Goal: Task Accomplishment & Management: Manage account settings

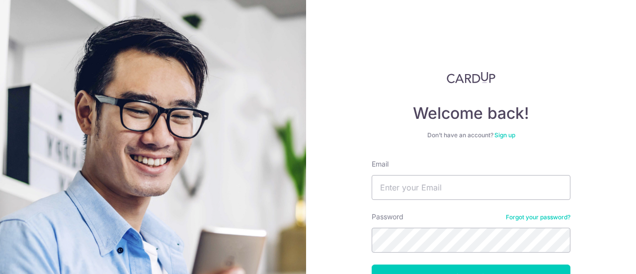
type input "[EMAIL_ADDRESS][DOMAIN_NAME]"
click at [372, 264] on button "Log in" at bounding box center [471, 276] width 199 height 25
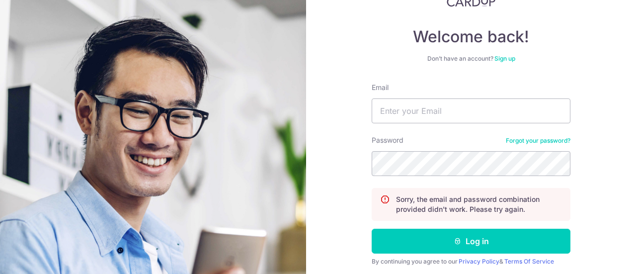
scroll to position [99, 0]
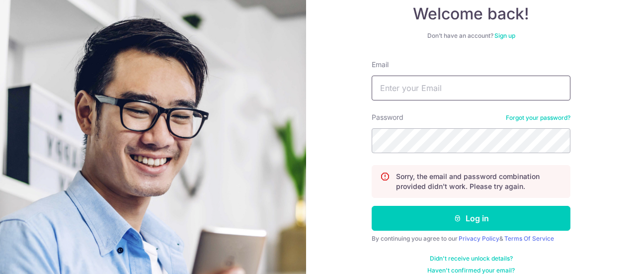
click at [410, 88] on input "Email" at bounding box center [471, 88] width 199 height 25
type input "[EMAIL_ADDRESS][DOMAIN_NAME]"
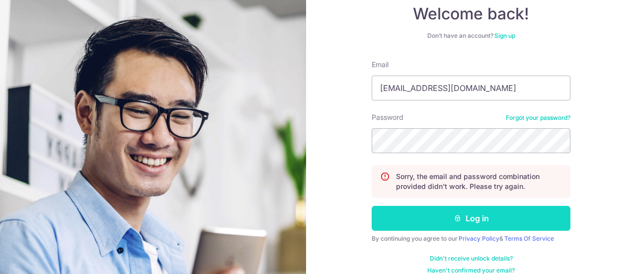
click at [476, 212] on button "Log in" at bounding box center [471, 218] width 199 height 25
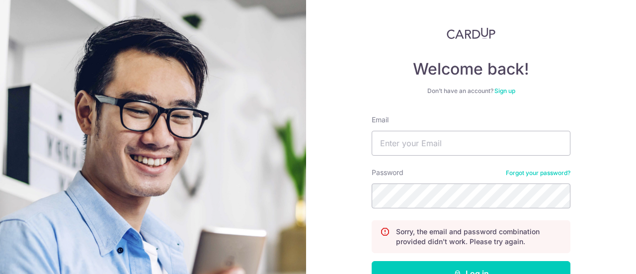
scroll to position [99, 0]
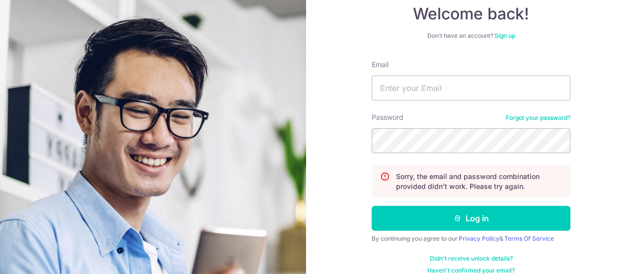
click at [541, 113] on div "Password Forgot your password?" at bounding box center [471, 132] width 199 height 41
click at [541, 115] on link "Forgot your password?" at bounding box center [538, 118] width 65 height 8
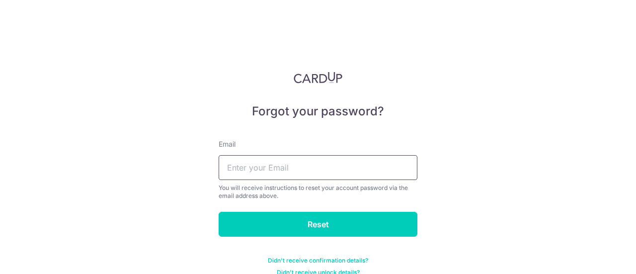
click at [329, 175] on input "text" at bounding box center [318, 167] width 199 height 25
type input "[EMAIL_ADDRESS][DOMAIN_NAME]"
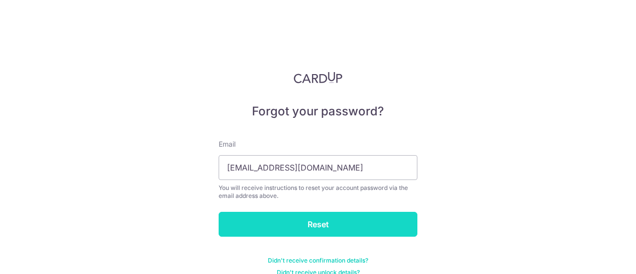
click at [327, 230] on input "Reset" at bounding box center [318, 224] width 199 height 25
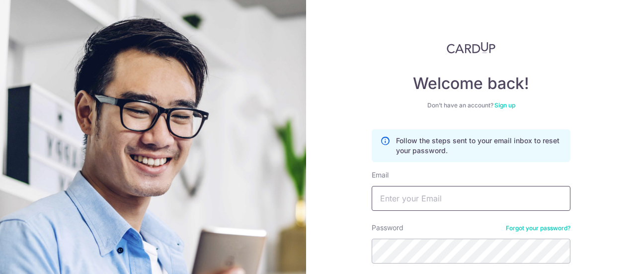
scroll to position [50, 0]
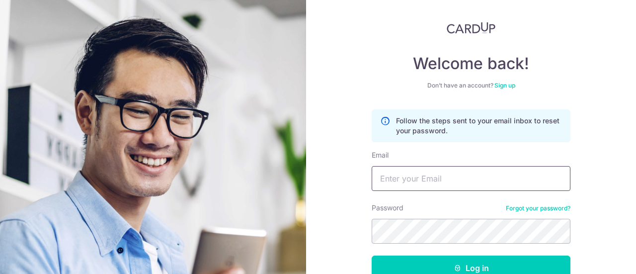
click at [536, 179] on input "Email" at bounding box center [471, 178] width 199 height 25
type input "[EMAIL_ADDRESS][DOMAIN_NAME]"
click at [372, 256] on button "Log in" at bounding box center [471, 268] width 199 height 25
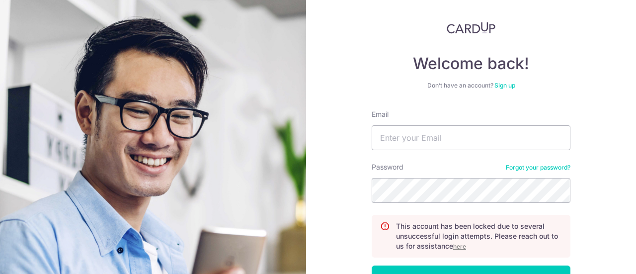
scroll to position [99, 0]
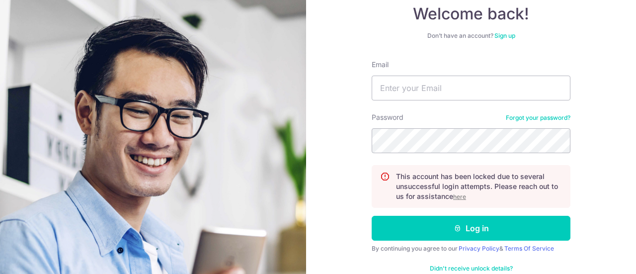
click at [459, 196] on u "here" at bounding box center [459, 196] width 13 height 7
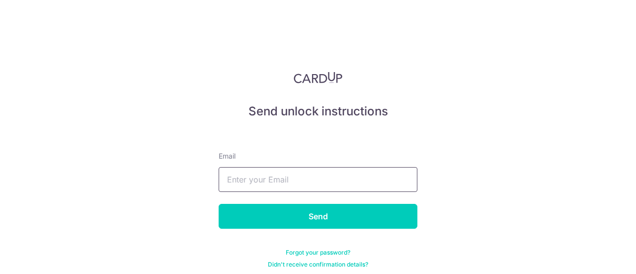
click at [316, 169] on input "text" at bounding box center [318, 179] width 199 height 25
type input "[EMAIL_ADDRESS][DOMAIN_NAME]"
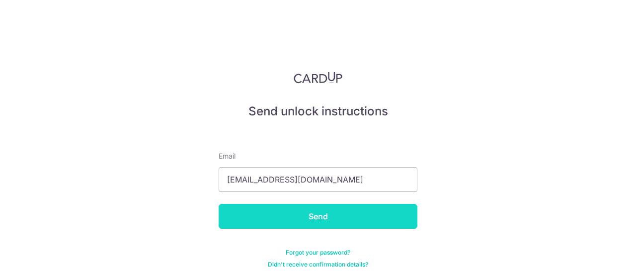
click at [314, 218] on input "Send" at bounding box center [318, 216] width 199 height 25
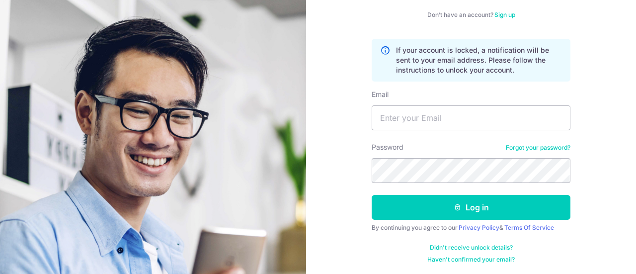
scroll to position [121, 0]
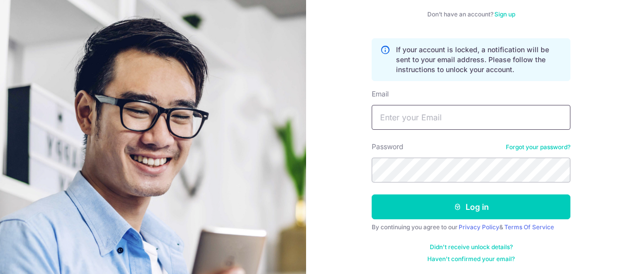
click at [383, 117] on input "Email" at bounding box center [471, 117] width 199 height 25
type input "[EMAIL_ADDRESS][DOMAIN_NAME]"
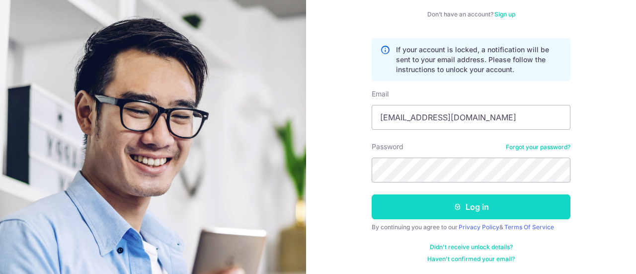
click at [465, 210] on button "Log in" at bounding box center [471, 206] width 199 height 25
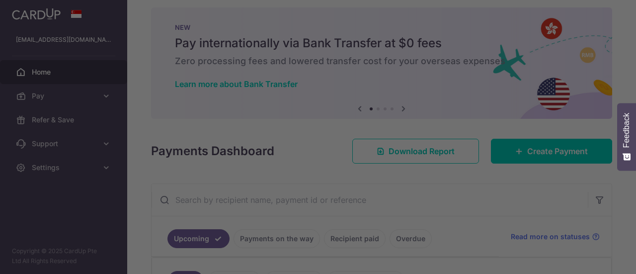
scroll to position [8, 0]
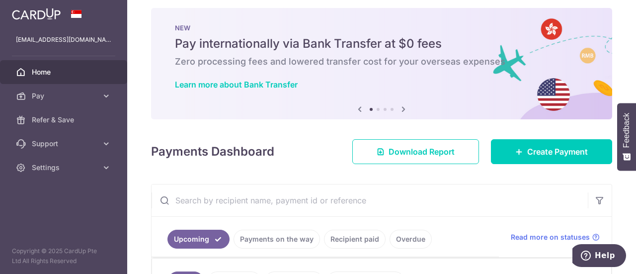
click at [402, 111] on icon at bounding box center [404, 109] width 12 height 12
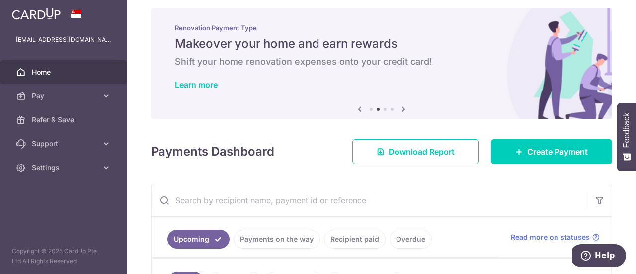
click at [402, 111] on icon at bounding box center [404, 109] width 12 height 12
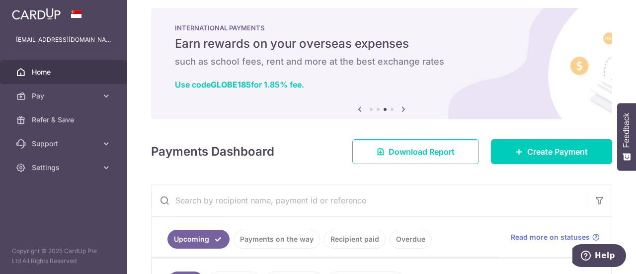
click at [402, 111] on icon at bounding box center [404, 109] width 12 height 12
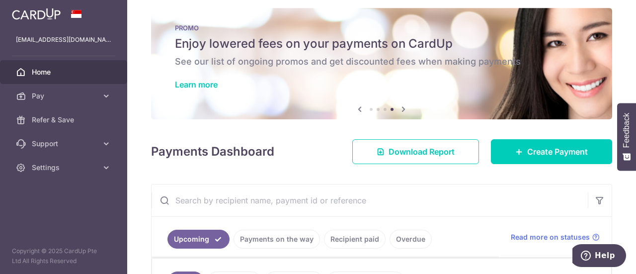
click at [402, 111] on icon at bounding box center [404, 109] width 12 height 12
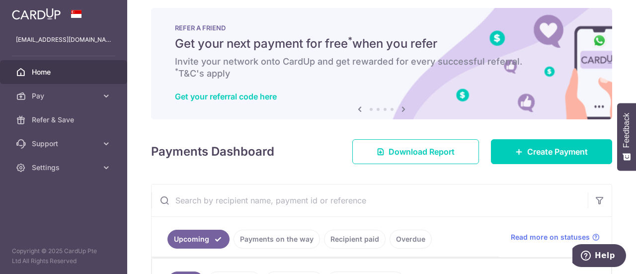
click at [402, 111] on icon at bounding box center [404, 109] width 12 height 12
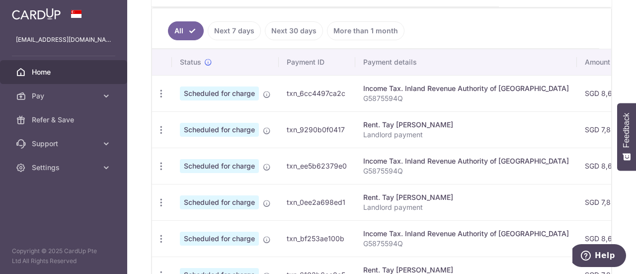
scroll to position [260, 0]
